Goal: Check status: Check status

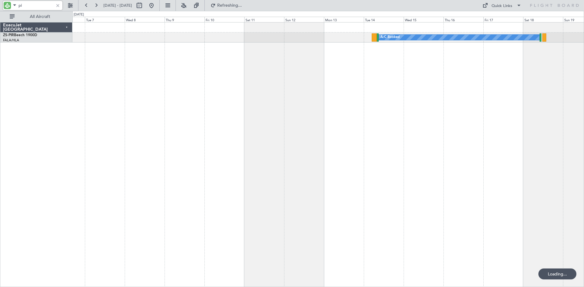
type input "p"
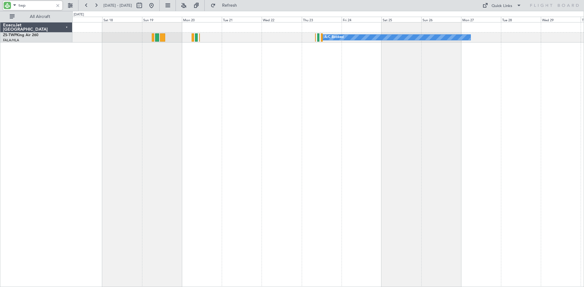
click at [51, 122] on div "A/C Booked ExecuJet [GEOGRAPHIC_DATA] ZS-TWP King Air 260 FALA/HLA Lanseria 0 0…" at bounding box center [292, 149] width 584 height 276
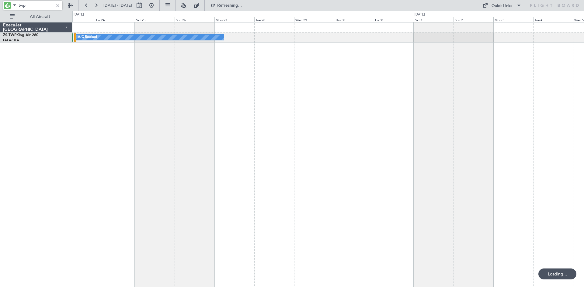
click at [257, 137] on div "A/C Booked" at bounding box center [327, 154] width 511 height 265
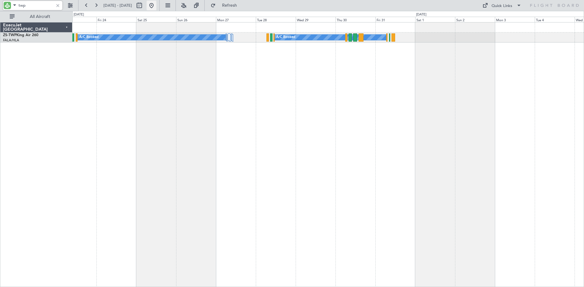
type input "twp"
click at [156, 5] on button at bounding box center [151, 6] width 10 height 10
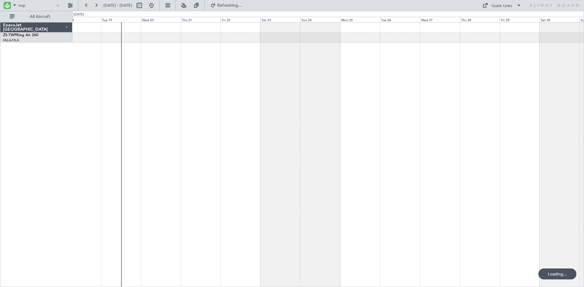
click at [184, 136] on div at bounding box center [327, 154] width 511 height 265
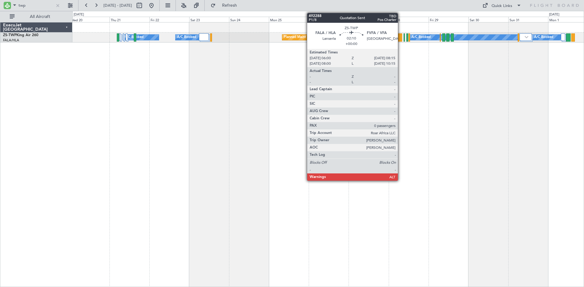
click at [400, 38] on div at bounding box center [400, 37] width 4 height 8
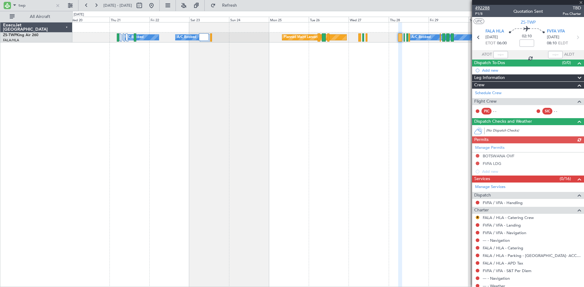
click at [481, 7] on span "492288" at bounding box center [482, 8] width 15 height 6
click at [241, 9] on button "Refresh" at bounding box center [226, 6] width 36 height 10
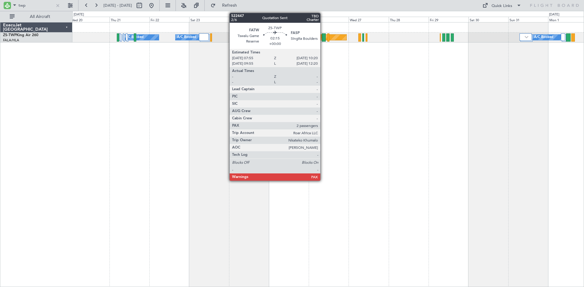
click at [323, 38] on div at bounding box center [324, 37] width 4 height 8
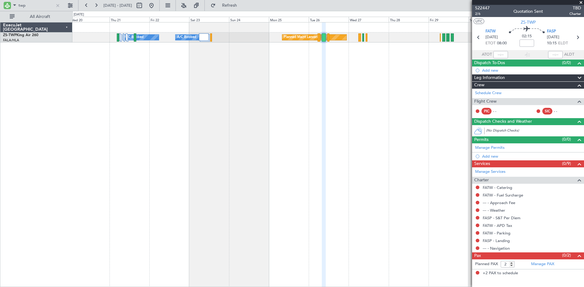
click at [581, 2] on span at bounding box center [580, 2] width 6 height 5
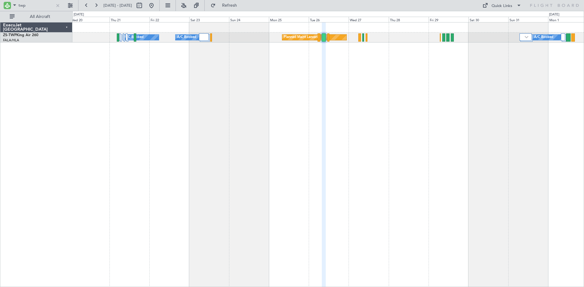
type input "0"
